Goal: Task Accomplishment & Management: Complete application form

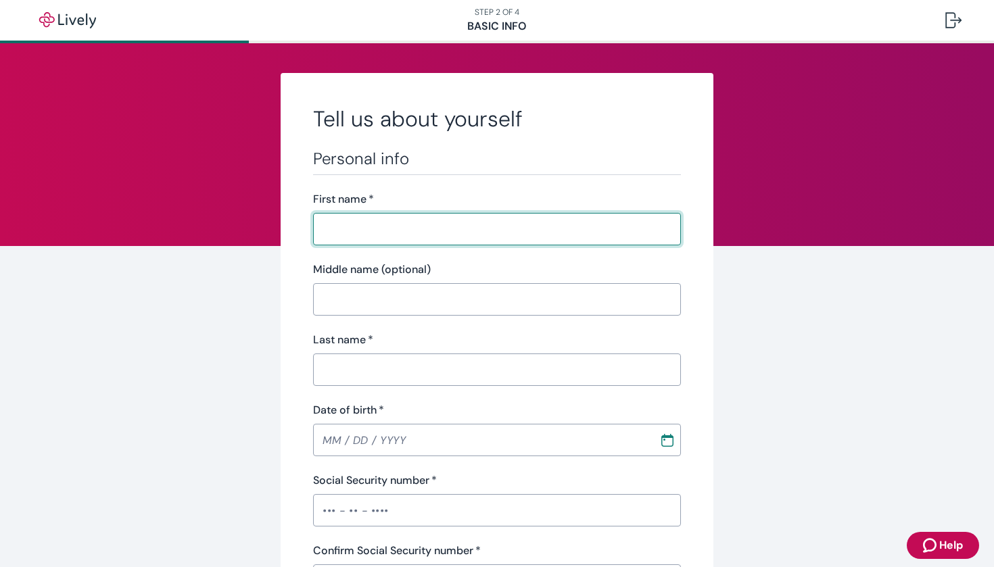
click at [452, 237] on input "First name   *" at bounding box center [497, 229] width 368 height 27
type input "[PERSON_NAME]"
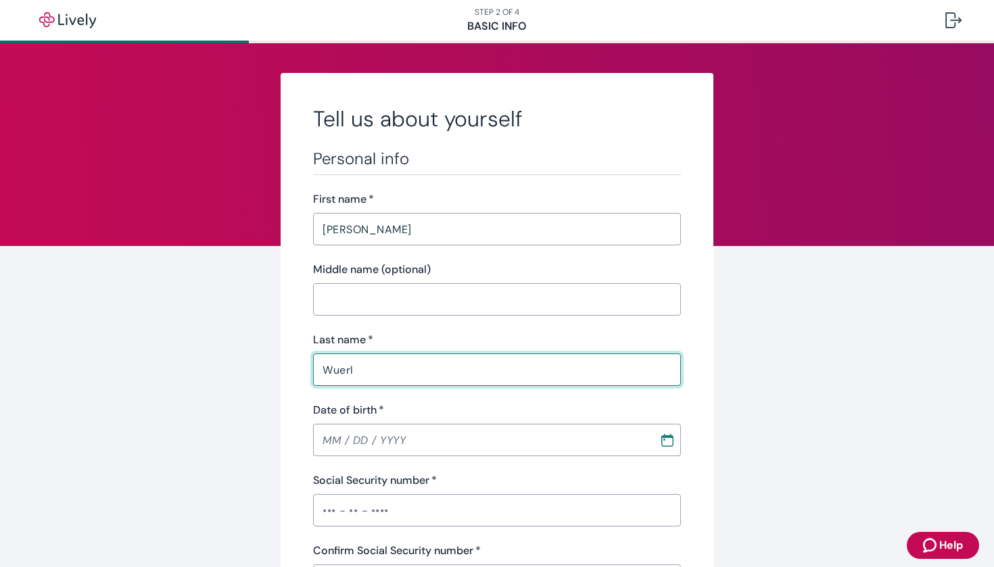
type input "Wuerl"
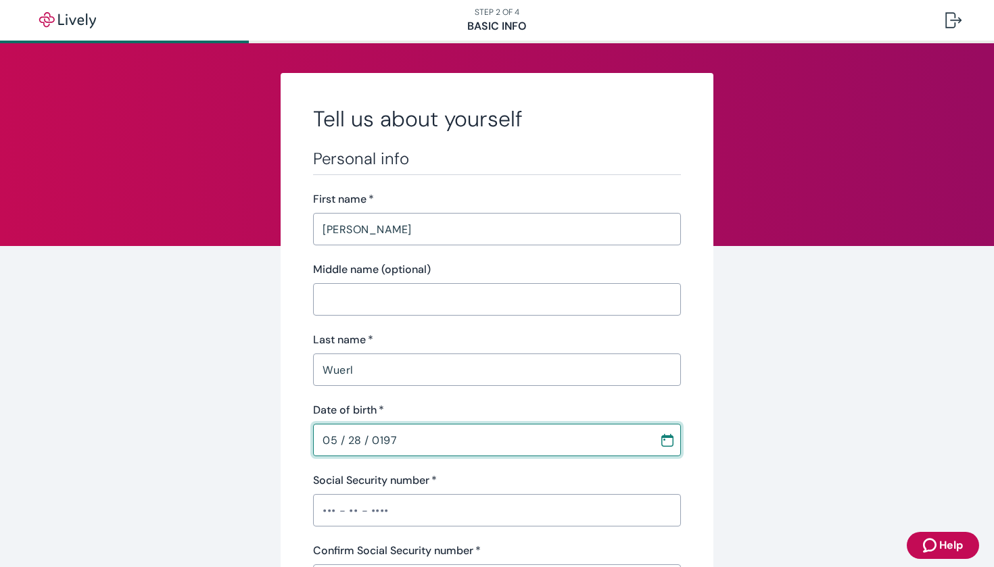
type input "[DATE]"
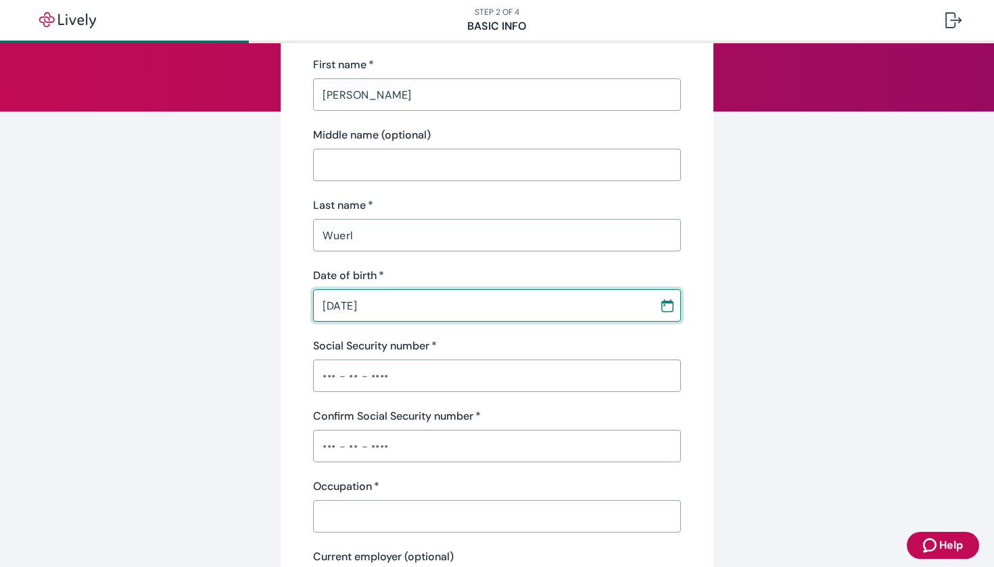
scroll to position [143, 0]
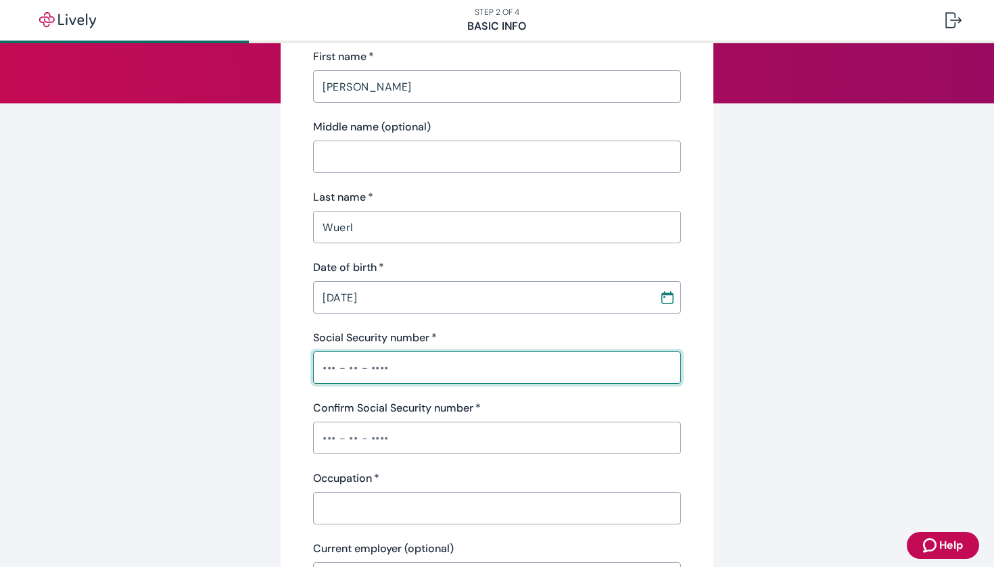
click at [329, 366] on input "Social Security number   *" at bounding box center [497, 367] width 368 height 27
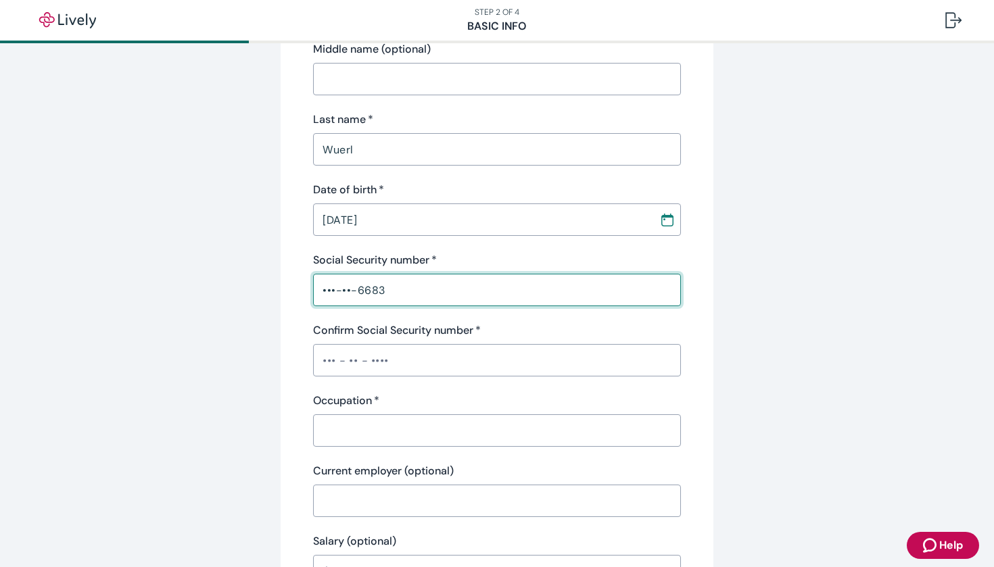
scroll to position [253, 0]
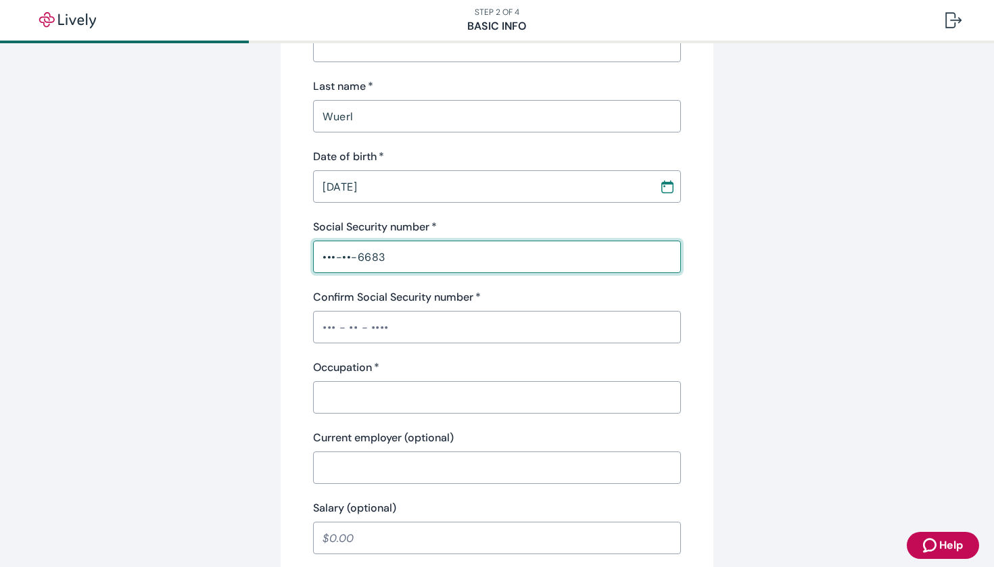
type input "•••-••-6683"
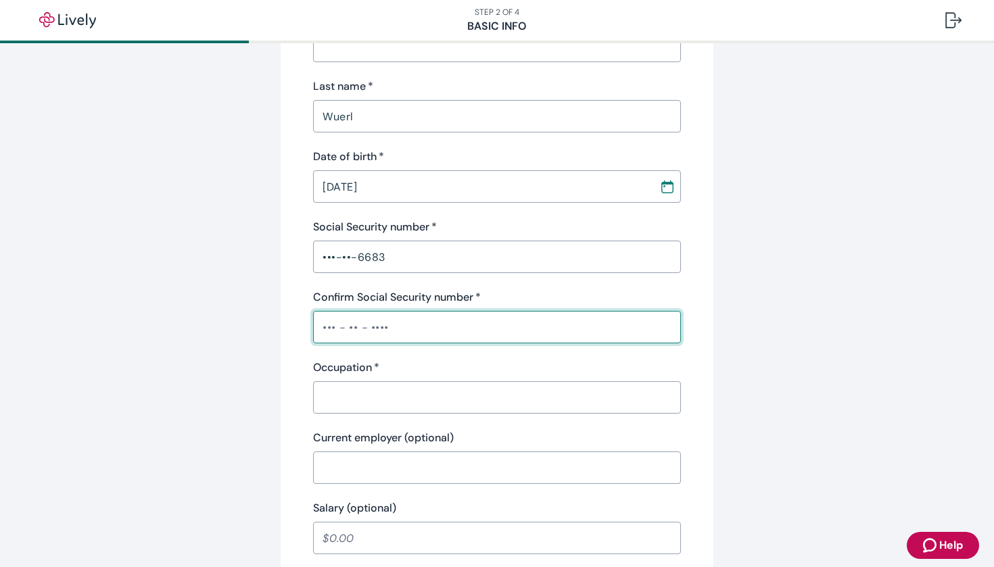
click at [339, 326] on input "Confirm Social Security number   *" at bounding box center [497, 327] width 368 height 27
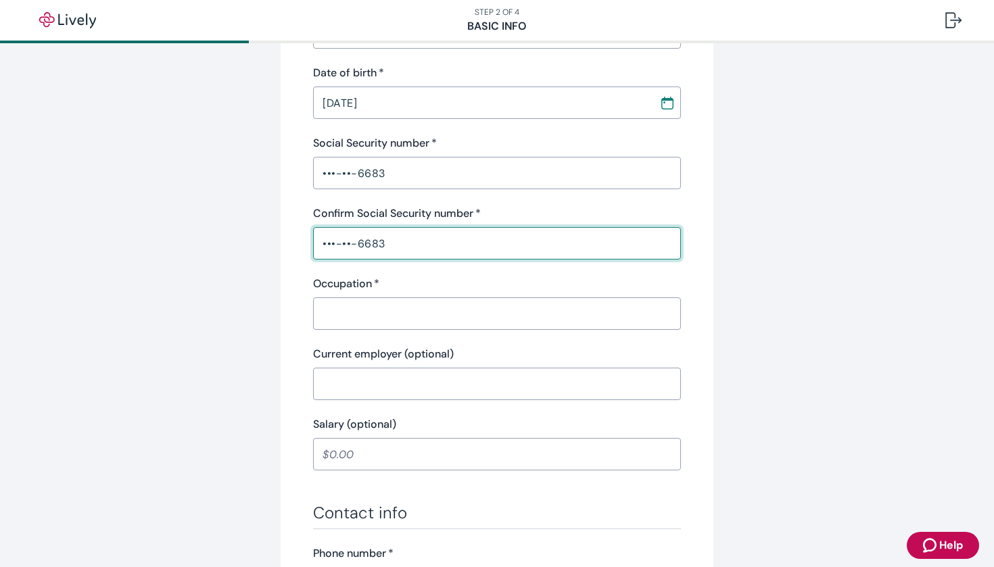
type input "•••-••-6683"
click at [390, 312] on input "Occupation   *" at bounding box center [497, 313] width 368 height 27
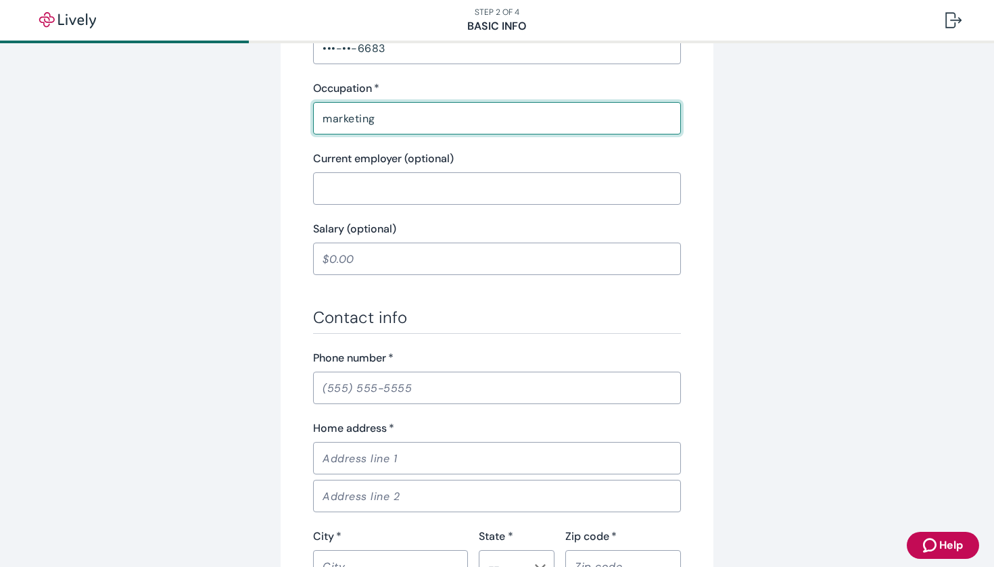
scroll to position [532, 0]
type input "marketing"
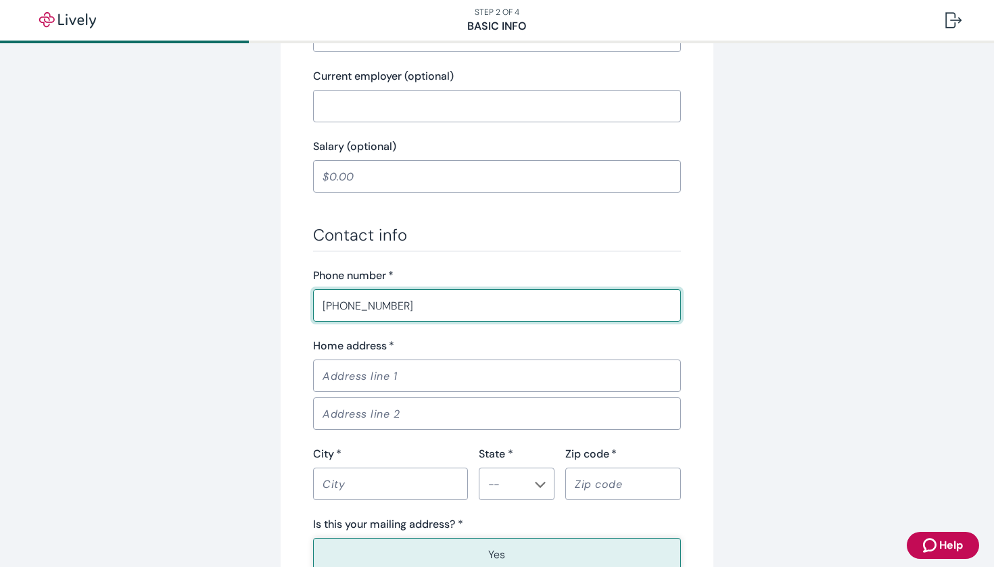
scroll to position [618, 0]
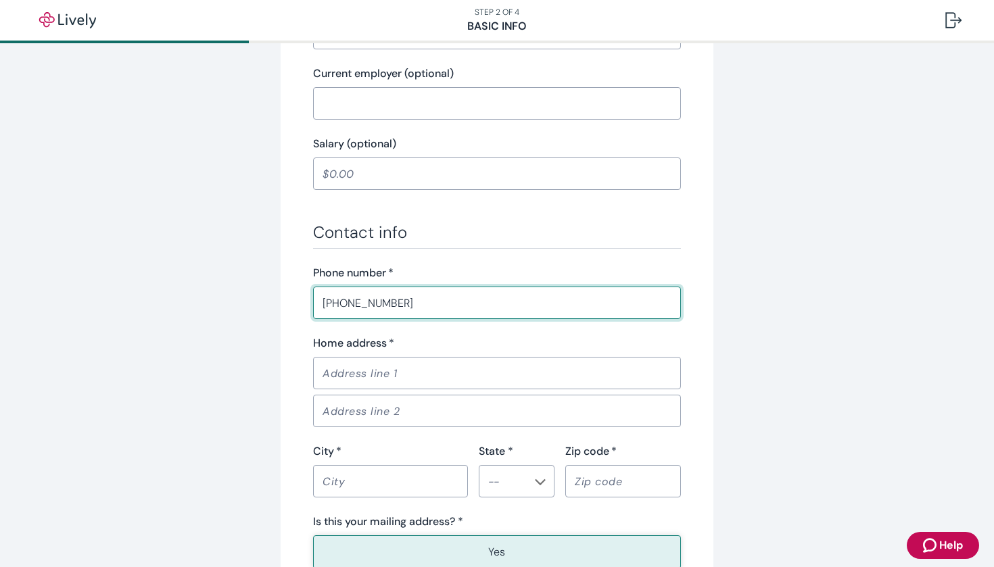
type input "[PHONE_NUMBER]"
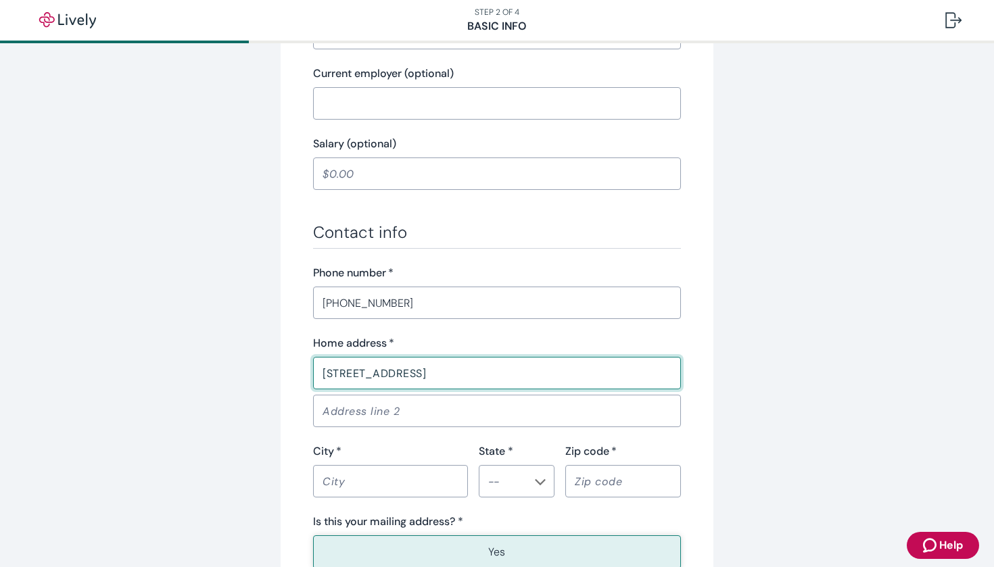
type input "[STREET_ADDRESS]"
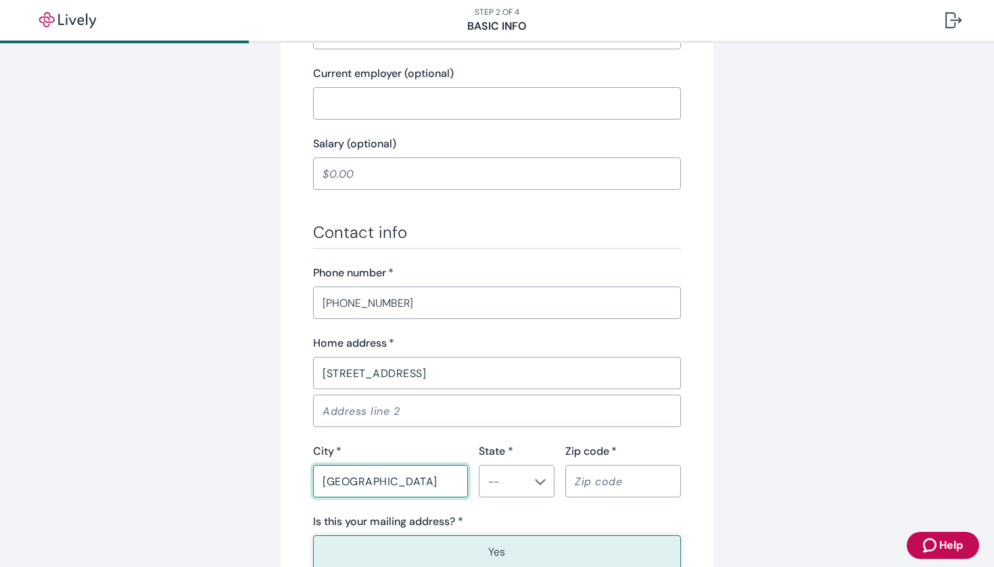
type input "[GEOGRAPHIC_DATA]"
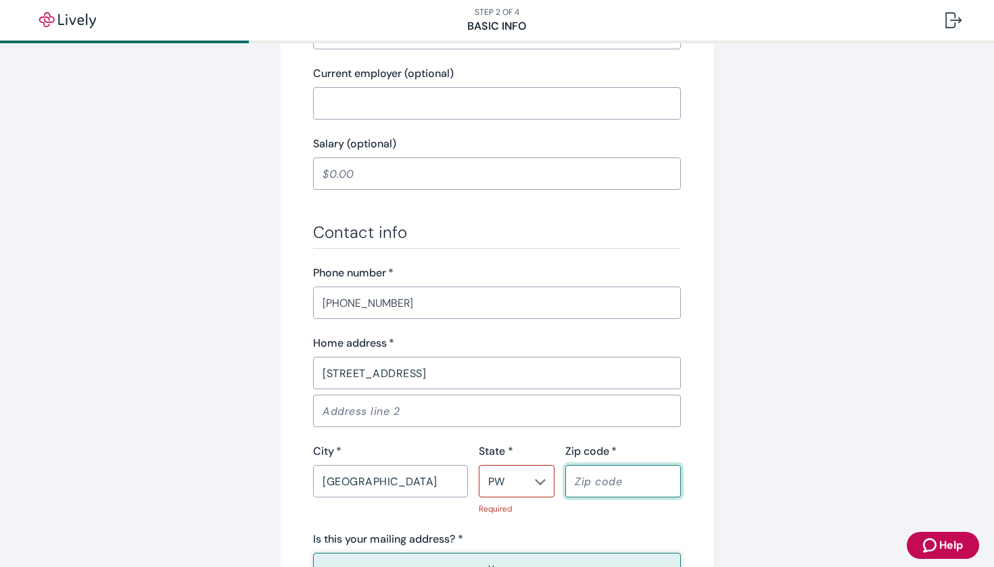
click at [512, 493] on div "PW ​" at bounding box center [517, 481] width 76 height 32
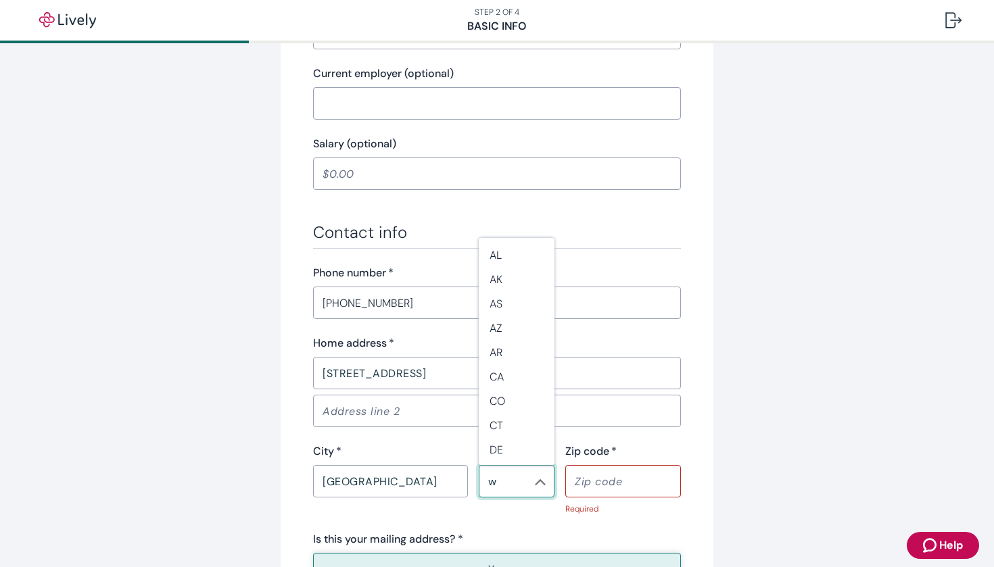
scroll to position [0, 0]
click at [514, 518] on li "WA" at bounding box center [517, 515] width 76 height 24
type input "WA"
click at [612, 494] on input "Zip code   *" at bounding box center [623, 481] width 116 height 27
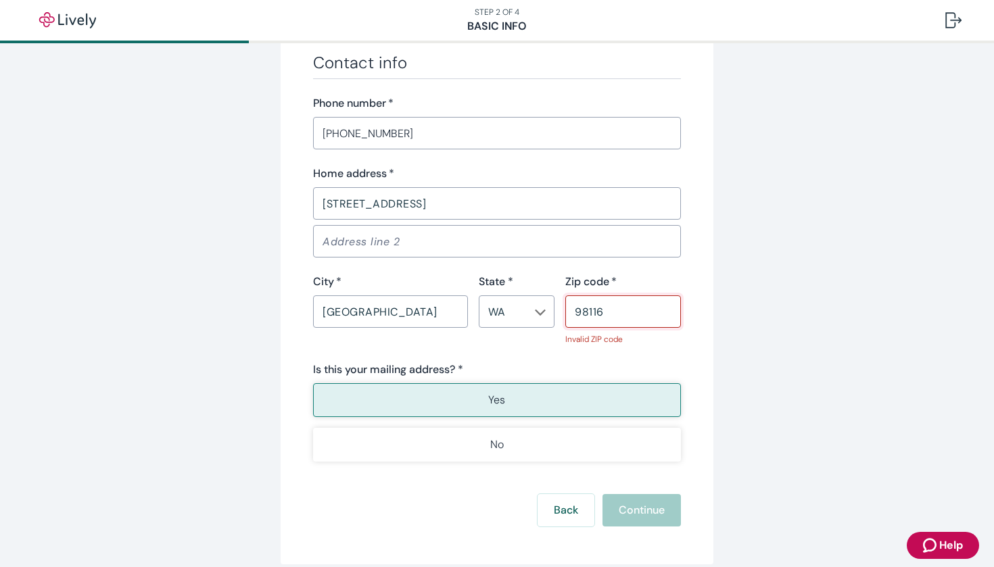
scroll to position [791, 0]
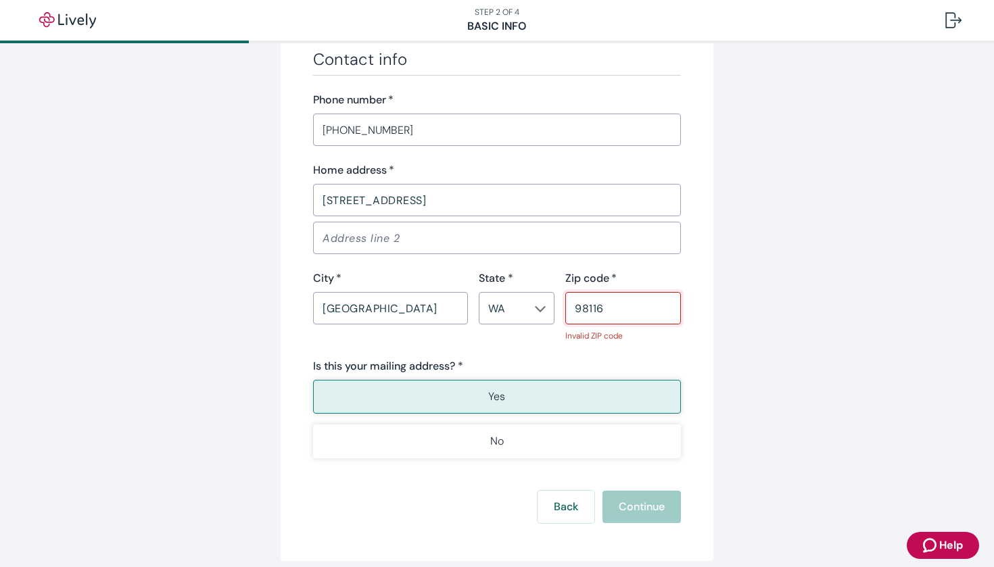
type input "98116"
click at [503, 395] on button "Yes" at bounding box center [497, 397] width 368 height 34
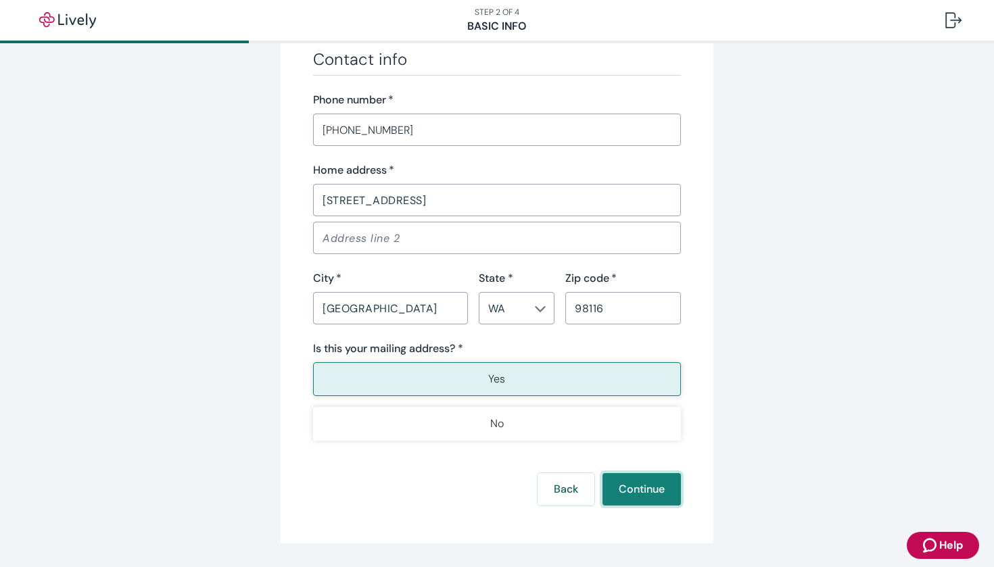
click at [644, 491] on button "Continue" at bounding box center [641, 489] width 78 height 32
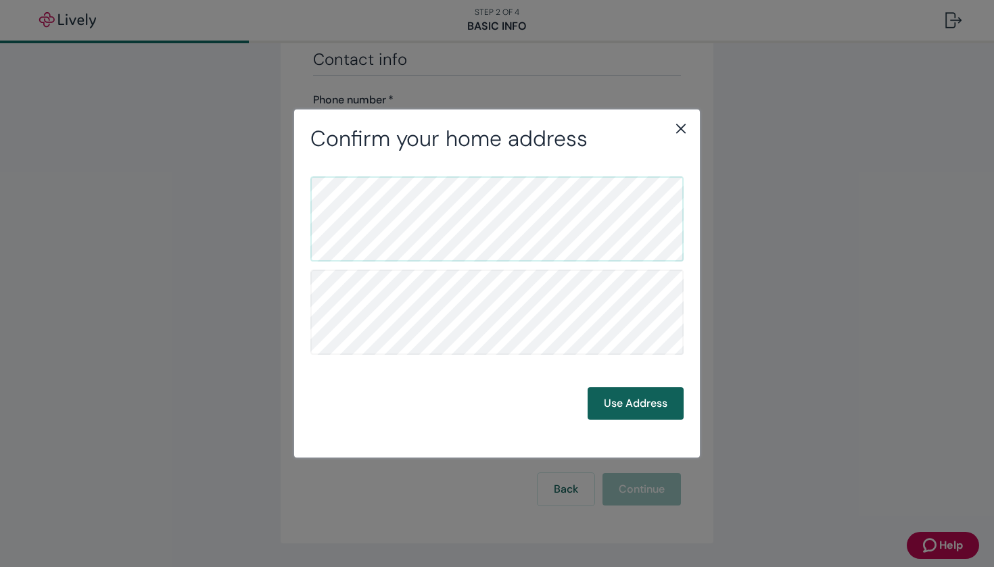
click at [641, 403] on button "Use Address" at bounding box center [635, 403] width 96 height 32
click at [641, 407] on button "Use Address" at bounding box center [635, 403] width 96 height 32
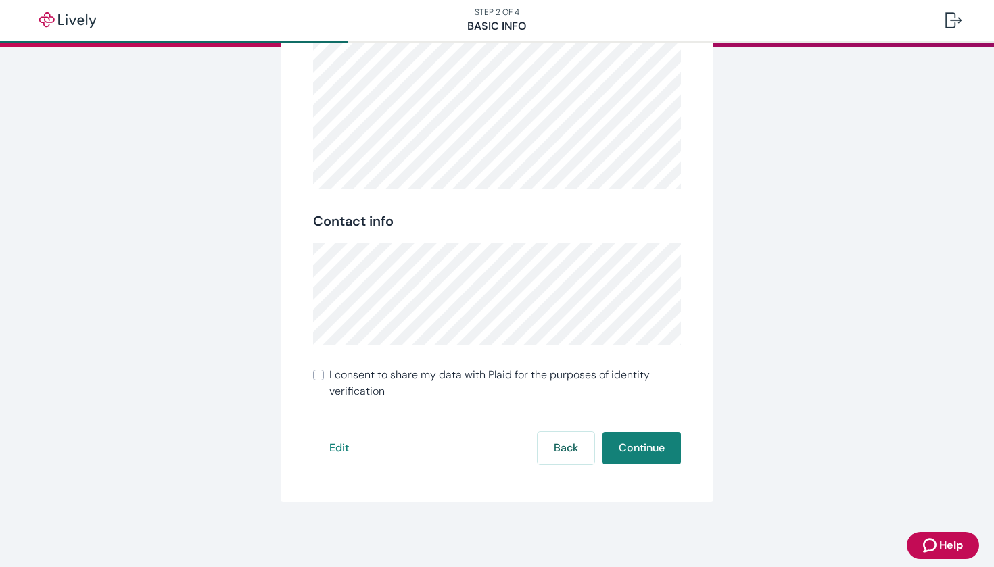
scroll to position [199, 0]
click at [657, 454] on button "Continue" at bounding box center [641, 448] width 78 height 32
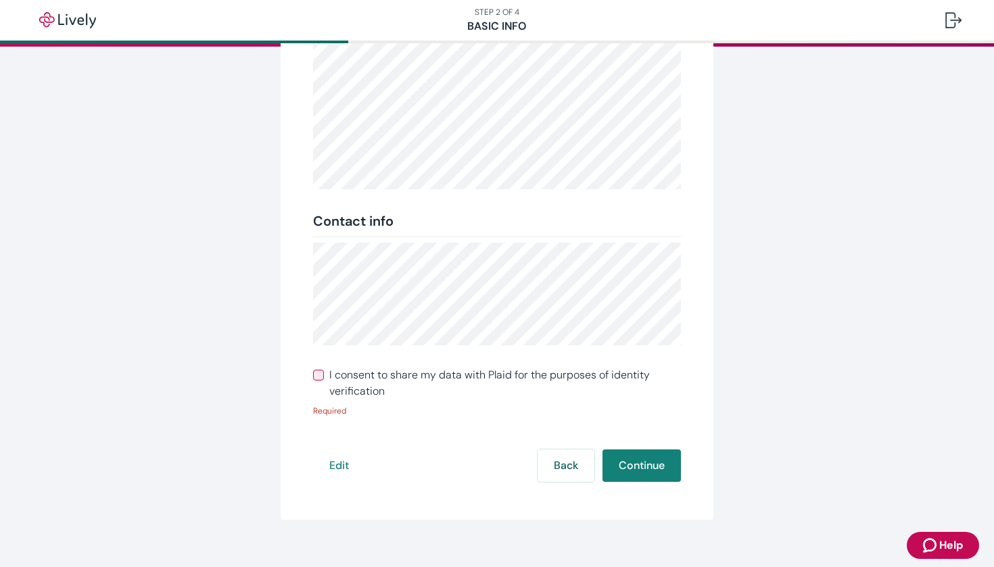
click at [316, 374] on input "I consent to share my data with Plaid for the purposes of identity verification" at bounding box center [318, 375] width 11 height 11
checkbox input "true"
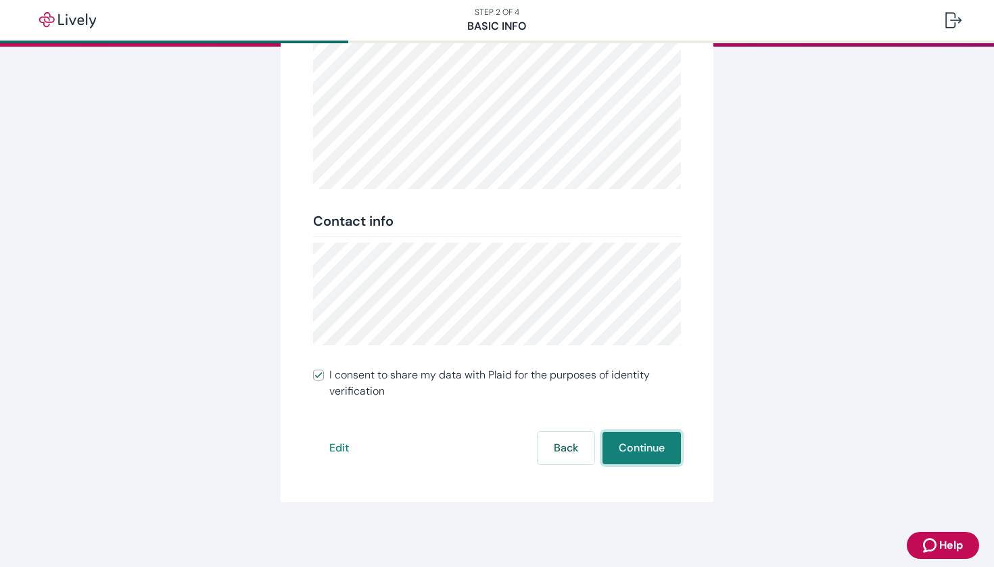
click at [652, 444] on button "Continue" at bounding box center [641, 448] width 78 height 32
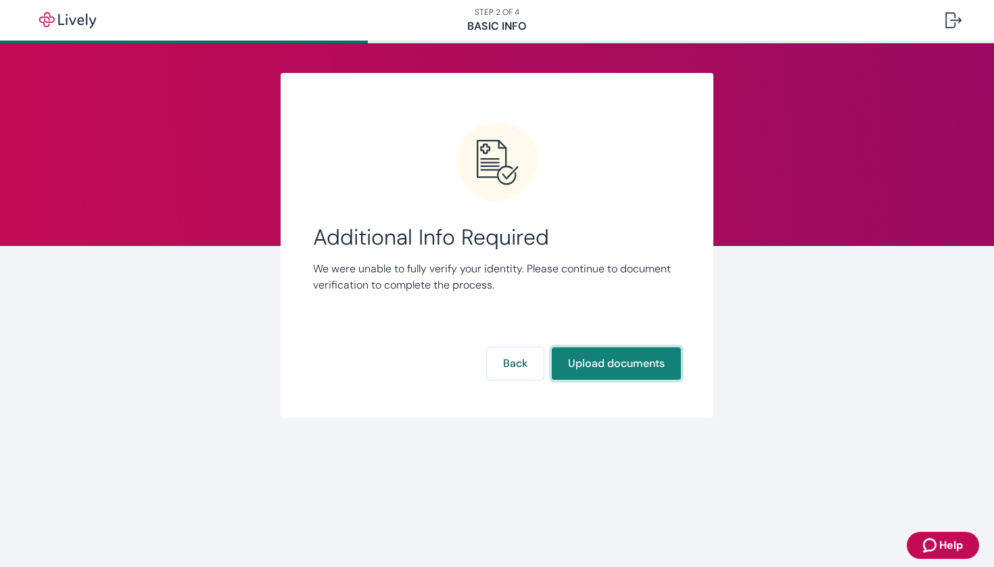
click at [604, 367] on button "Upload documents" at bounding box center [616, 363] width 129 height 32
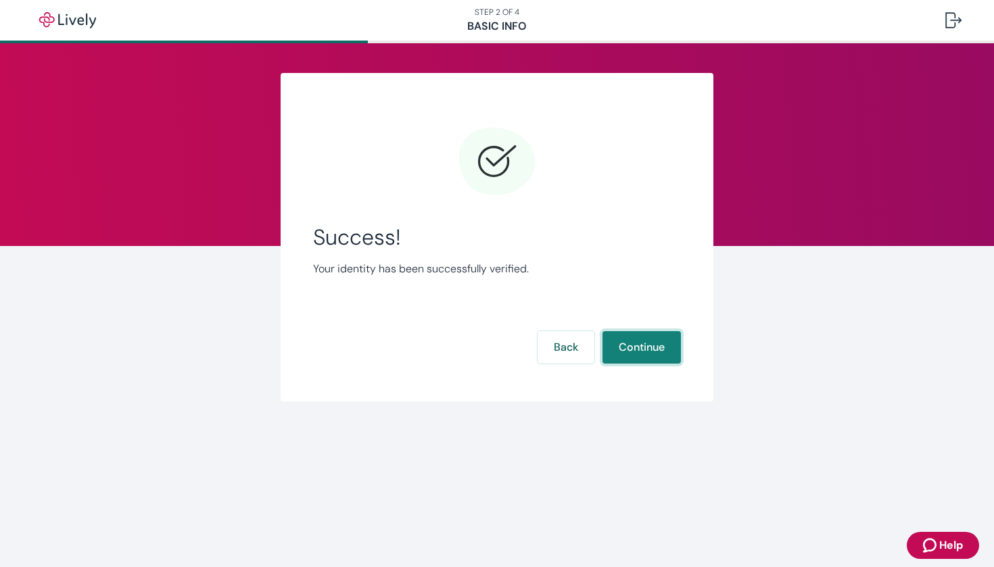
click at [613, 347] on button "Continue" at bounding box center [641, 347] width 78 height 32
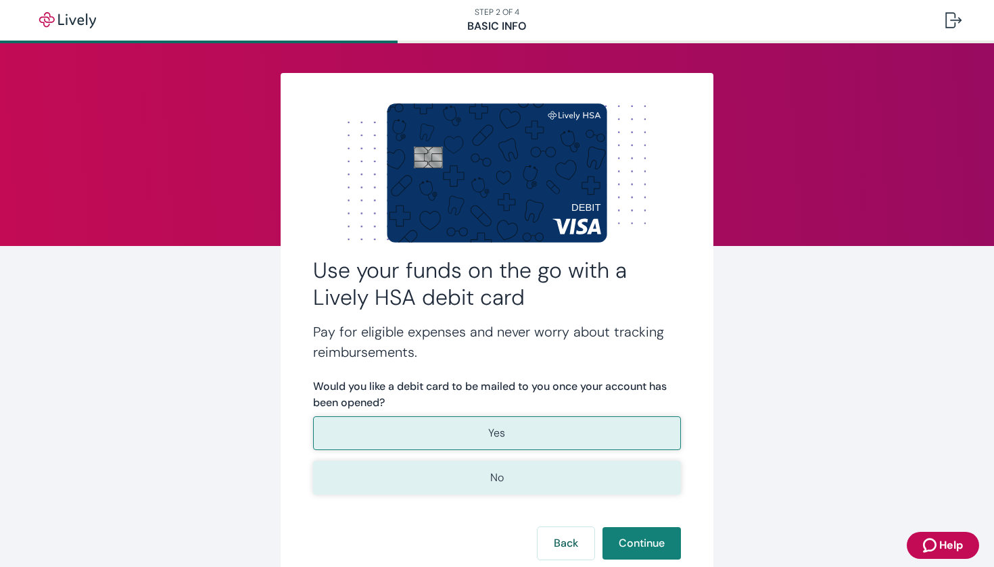
click at [533, 481] on button "No" at bounding box center [497, 478] width 368 height 34
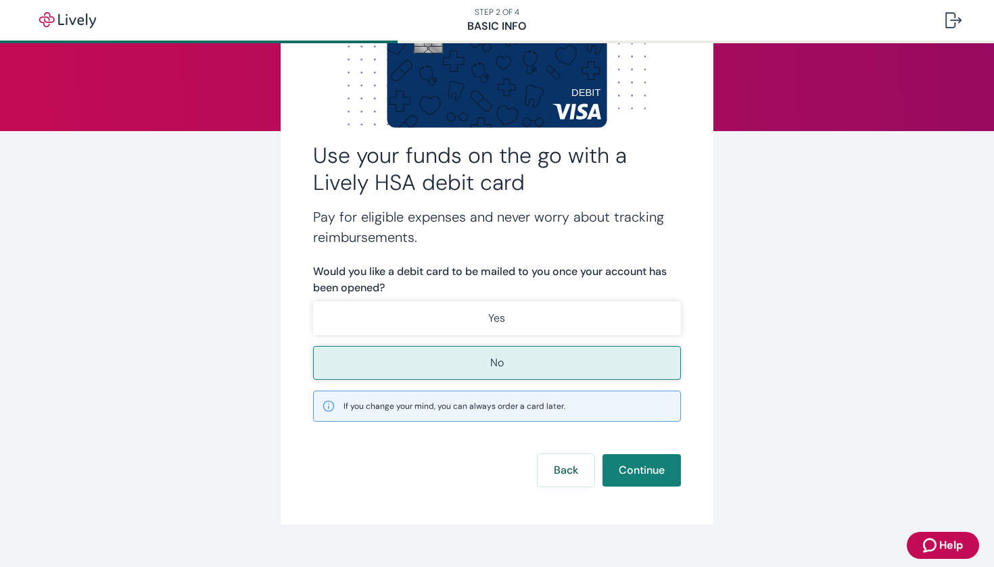
scroll to position [117, 0]
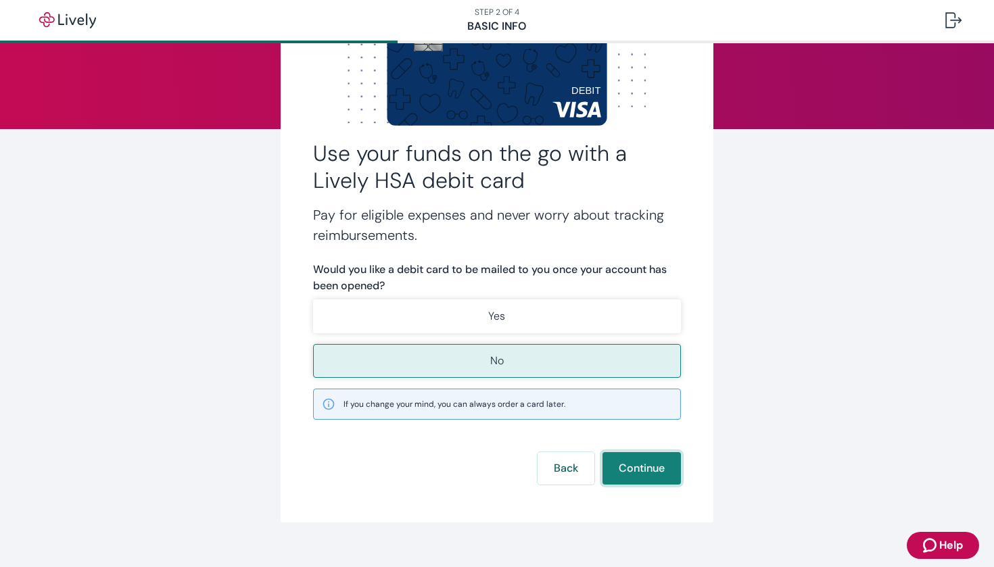
click at [643, 477] on button "Continue" at bounding box center [641, 468] width 78 height 32
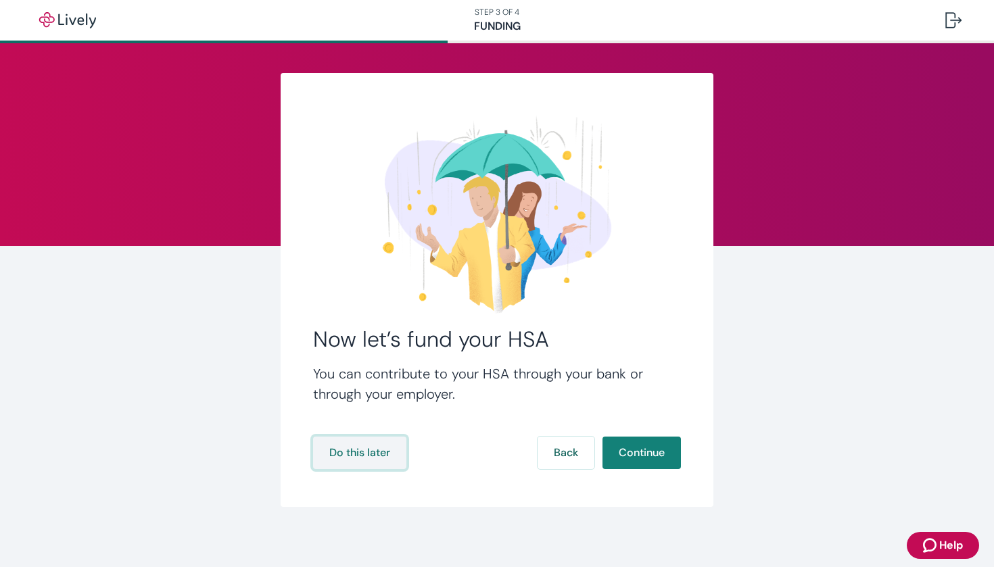
click at [362, 458] on button "Do this later" at bounding box center [359, 453] width 93 height 32
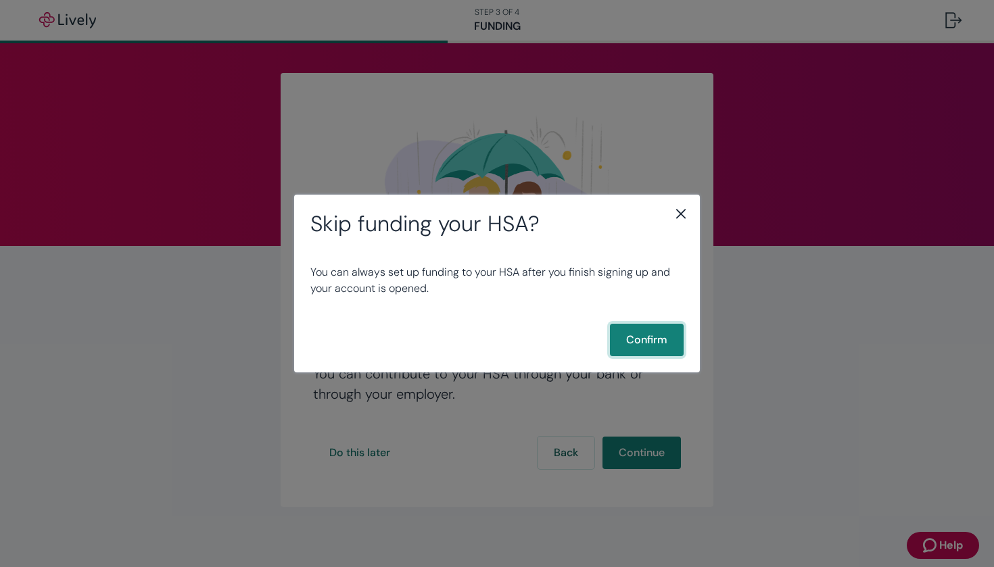
click at [635, 339] on button "Confirm" at bounding box center [647, 340] width 74 height 32
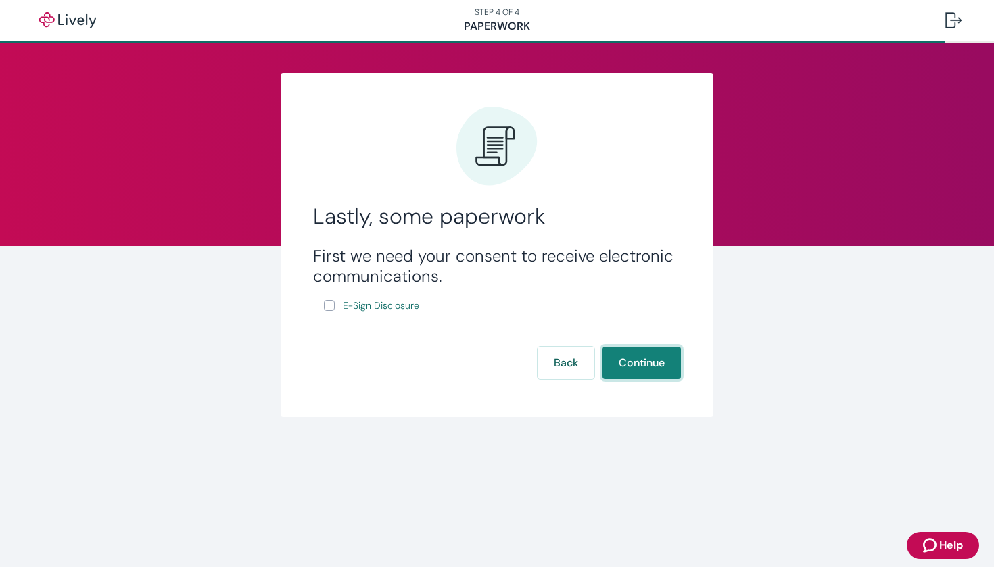
click at [635, 362] on button "Continue" at bounding box center [641, 363] width 78 height 32
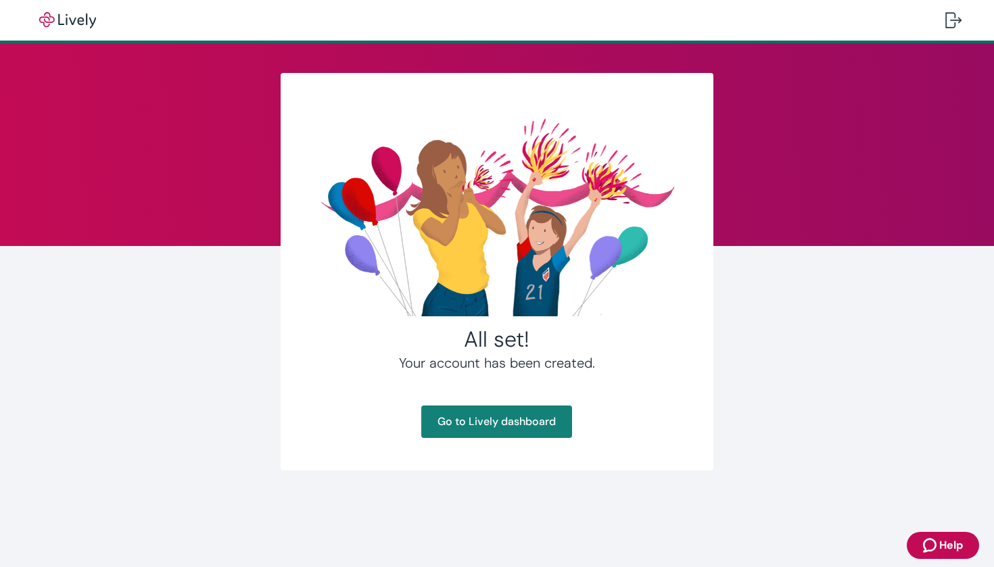
click at [354, 307] on div at bounding box center [497, 215] width 368 height 220
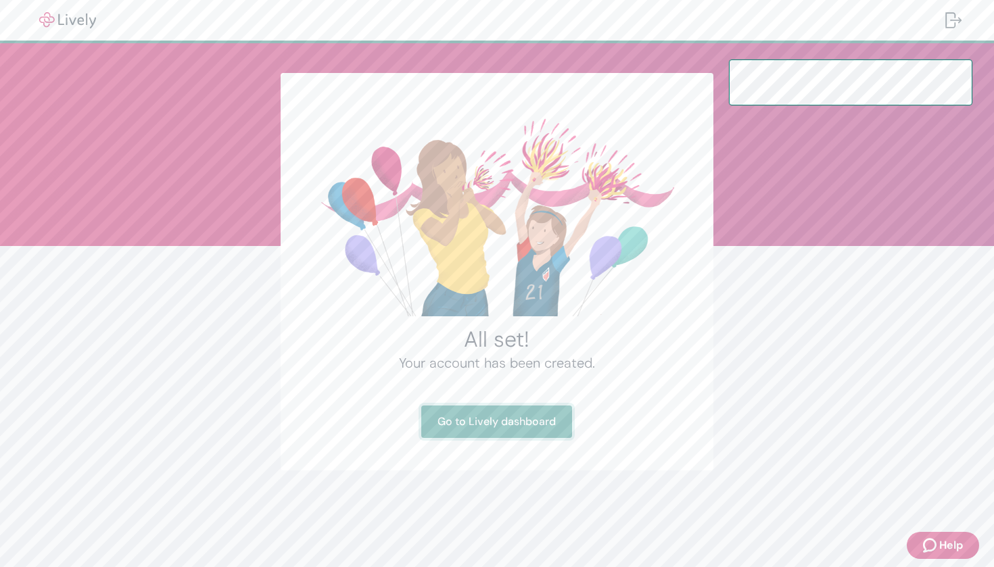
click at [543, 422] on link "Go to Lively dashboard" at bounding box center [496, 422] width 151 height 32
